Goal: Navigation & Orientation: Find specific page/section

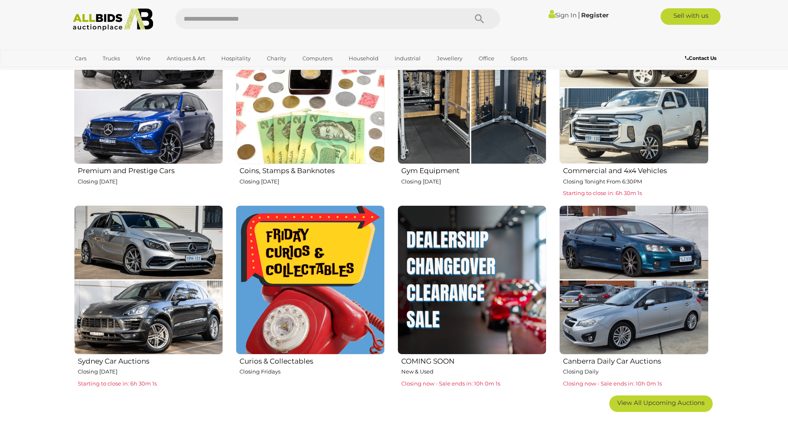
scroll to position [579, 0]
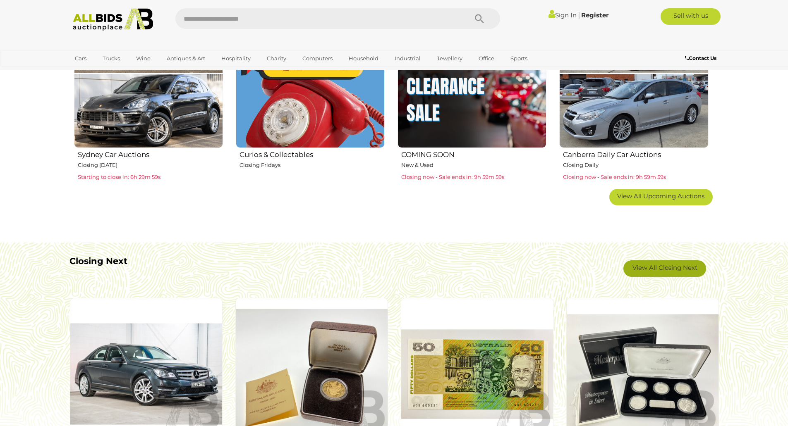
click at [659, 264] on link "View All Closing Next" at bounding box center [664, 268] width 83 height 17
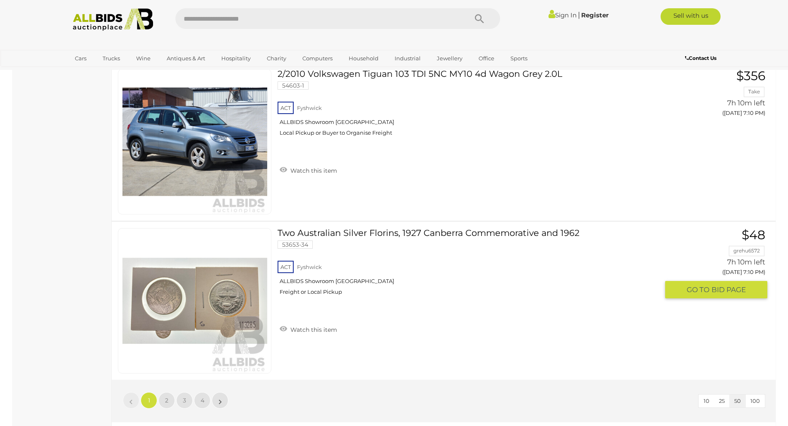
scroll to position [7896, 0]
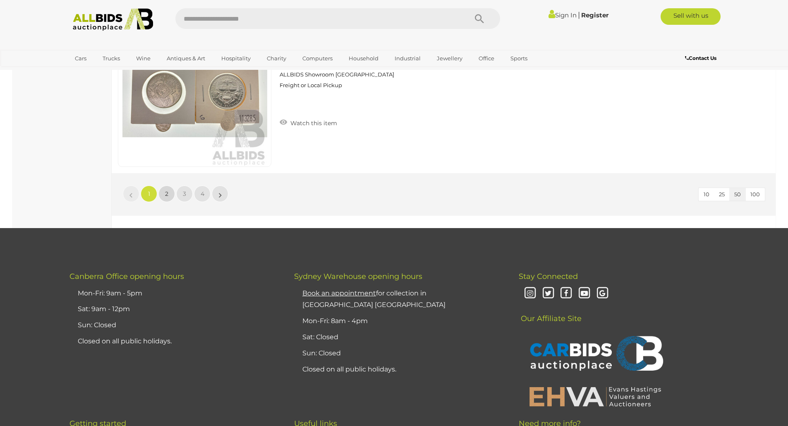
click at [171, 198] on link "2" at bounding box center [166, 194] width 17 height 17
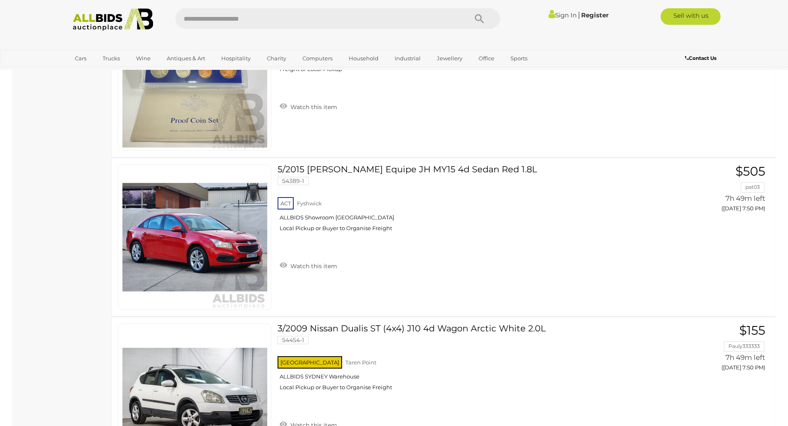
scroll to position [7883, 0]
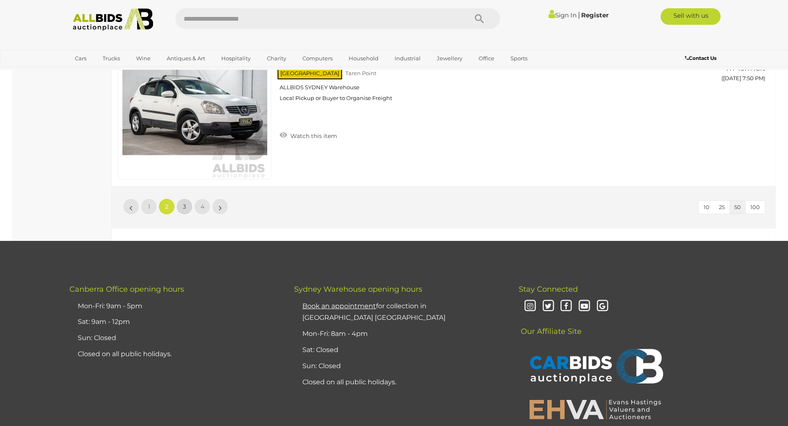
click at [180, 202] on link "3" at bounding box center [184, 206] width 17 height 17
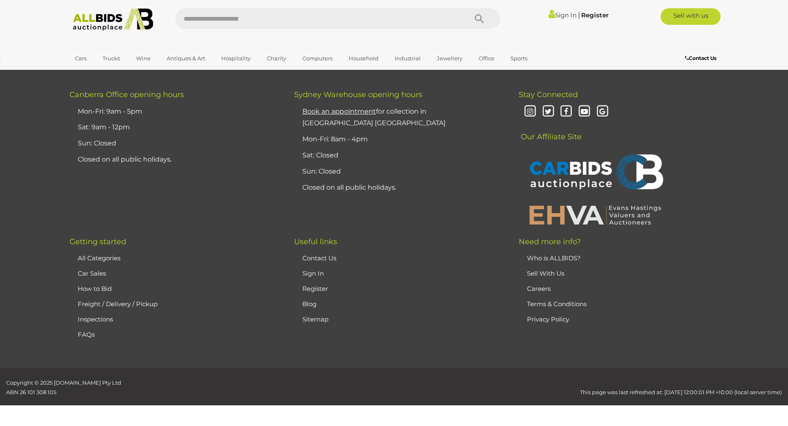
scroll to position [29, 0]
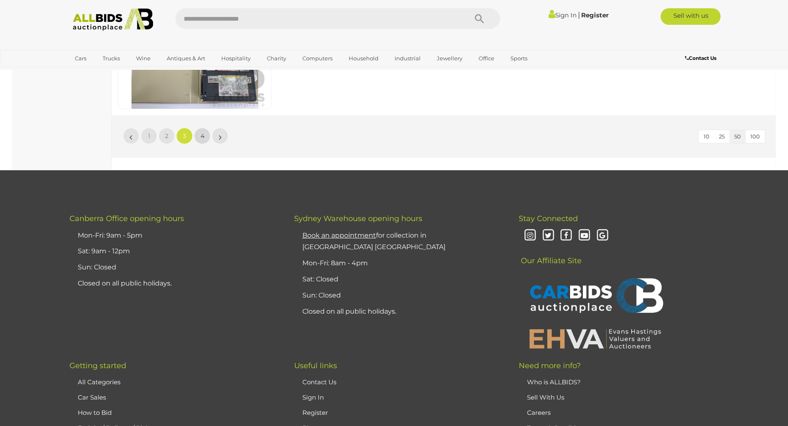
click at [204, 138] on link "4" at bounding box center [202, 136] width 17 height 17
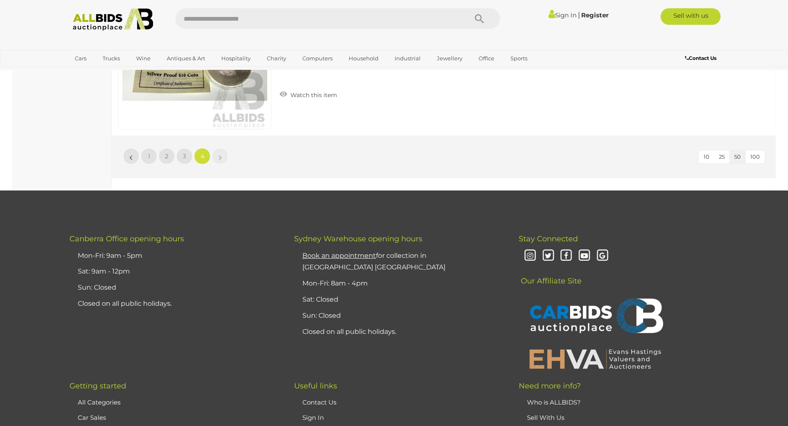
scroll to position [2100, 0]
